Goal: Task Accomplishment & Management: Manage account settings

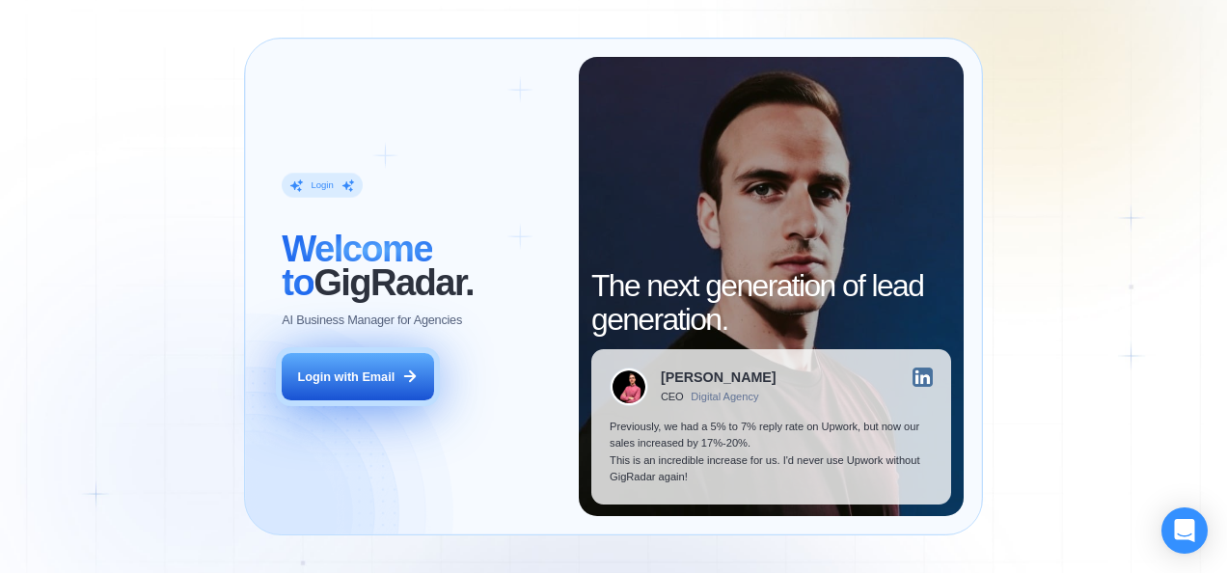
drag, startPoint x: 332, startPoint y: 371, endPoint x: 347, endPoint y: 370, distance: 15.5
click at [332, 371] on div "Login with Email" at bounding box center [346, 377] width 97 height 16
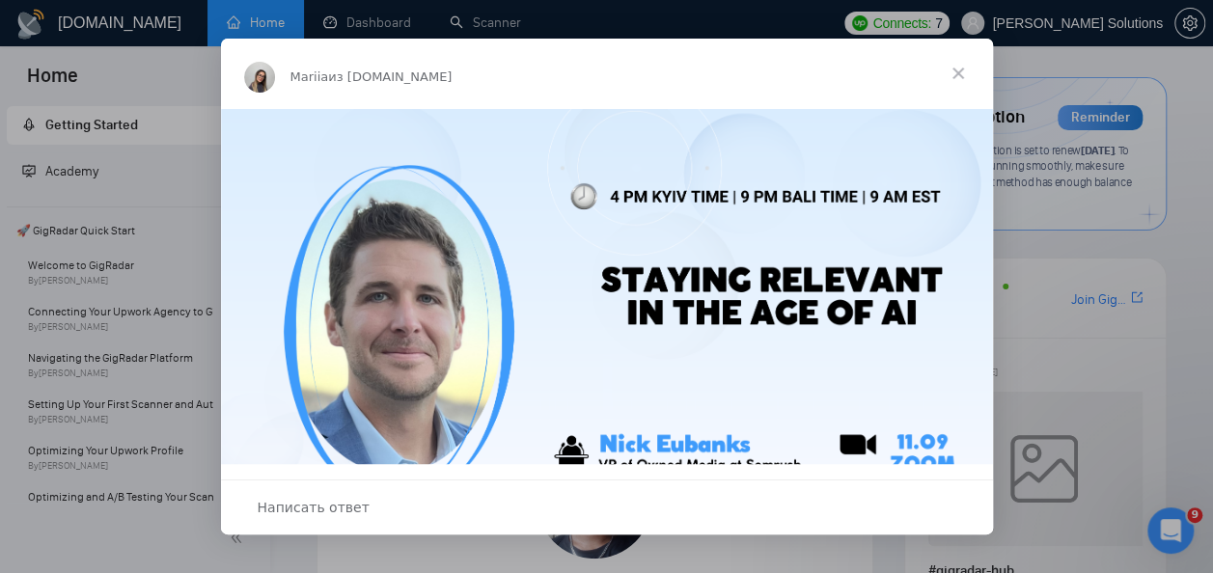
click at [963, 73] on span "Закрыть" at bounding box center [957, 73] width 69 height 69
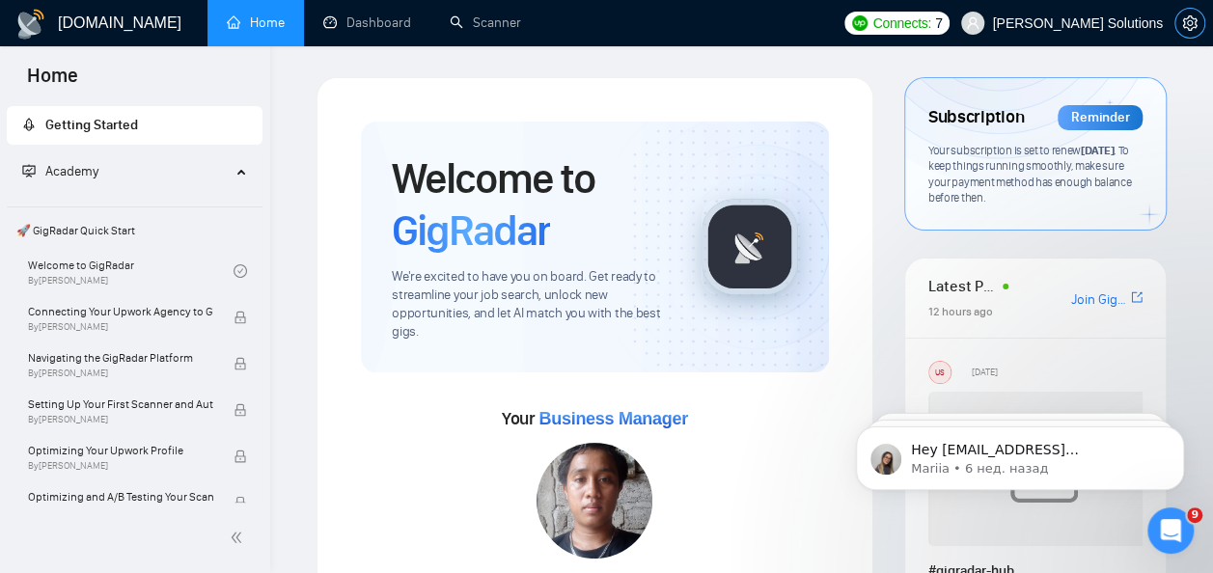
click at [1191, 23] on icon "setting" at bounding box center [1189, 22] width 14 height 15
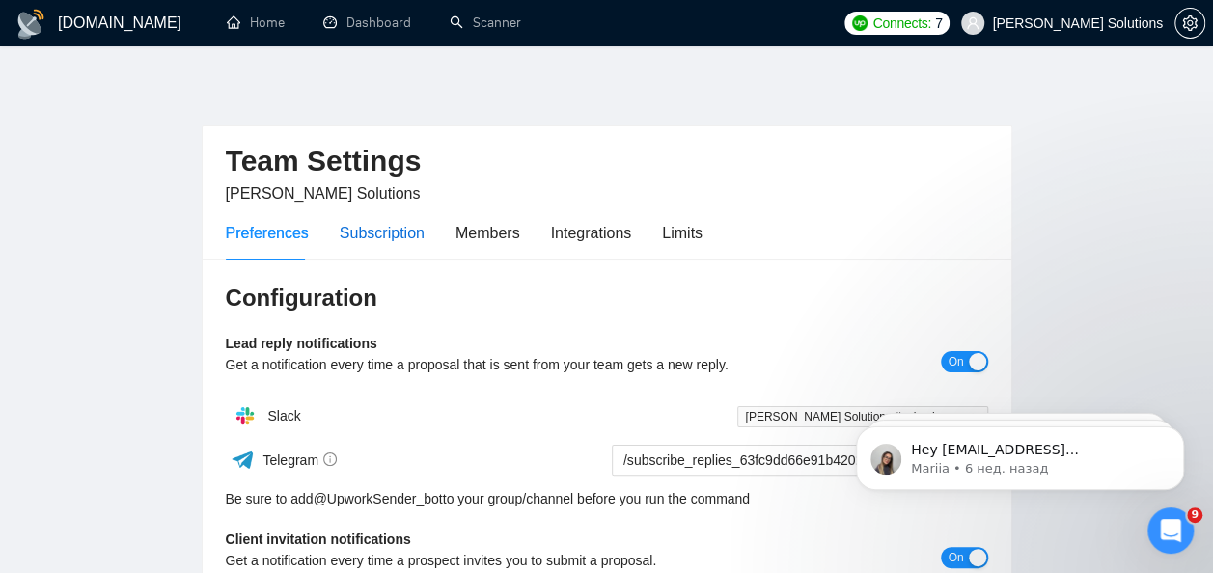
click at [343, 225] on div "Subscription" at bounding box center [382, 233] width 85 height 24
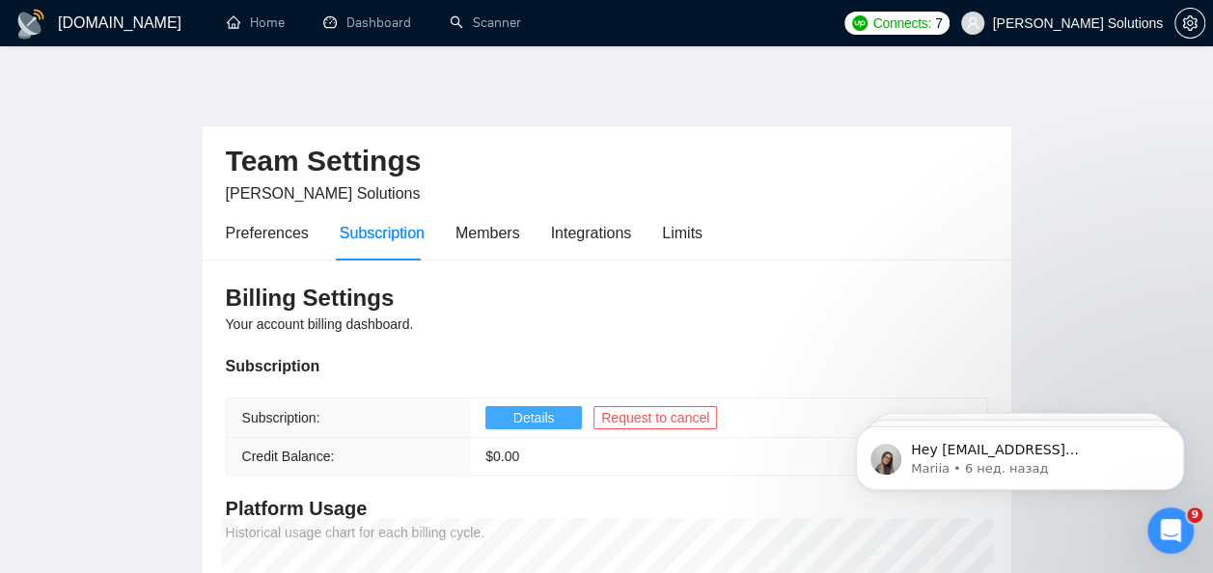
click at [532, 411] on span "Details" at bounding box center [533, 417] width 41 height 21
